Goal: Find specific page/section: Find specific page/section

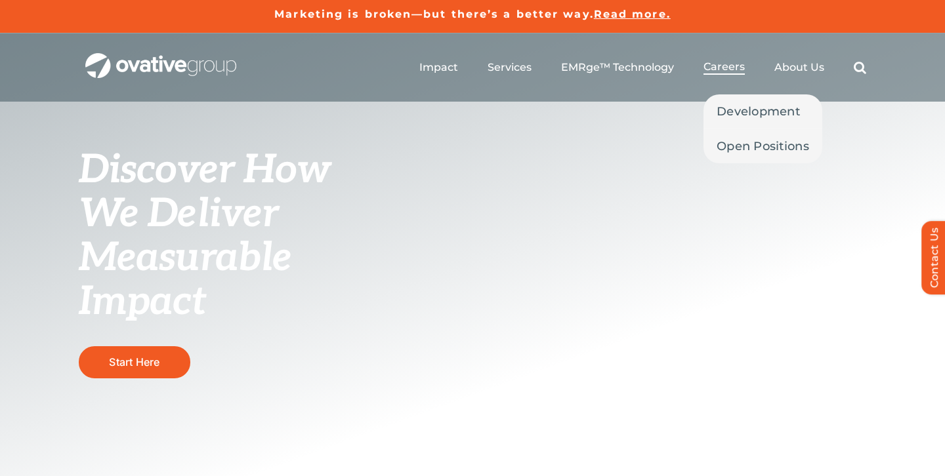
click at [734, 62] on span "Careers" at bounding box center [723, 66] width 41 height 13
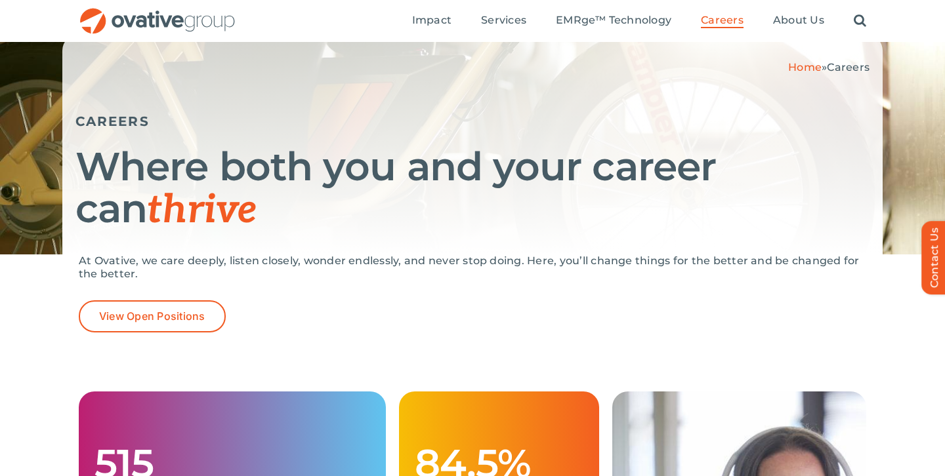
scroll to position [93, 0]
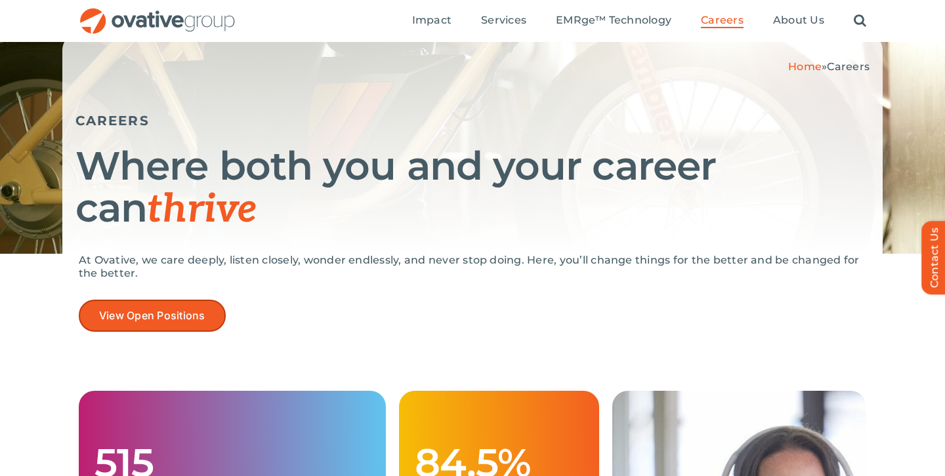
click at [104, 306] on link "View Open Positions" at bounding box center [152, 316] width 147 height 32
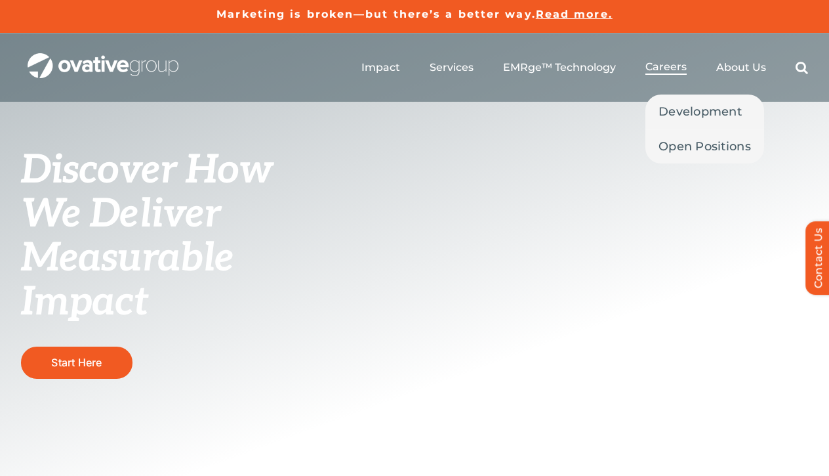
click at [657, 72] on span "Careers" at bounding box center [666, 66] width 41 height 13
